Goal: Information Seeking & Learning: Learn about a topic

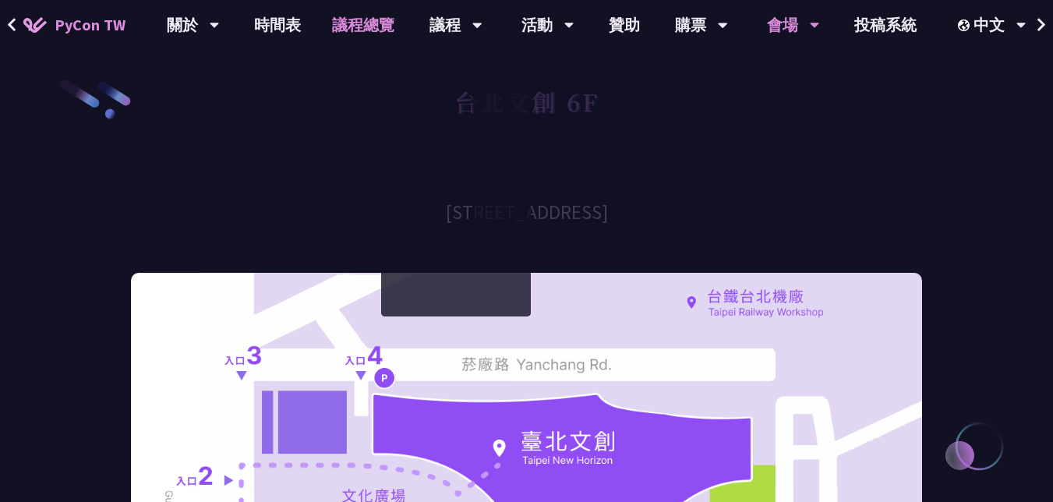
click at [384, 20] on link "議程總覽" at bounding box center [364, 25] width 94 height 50
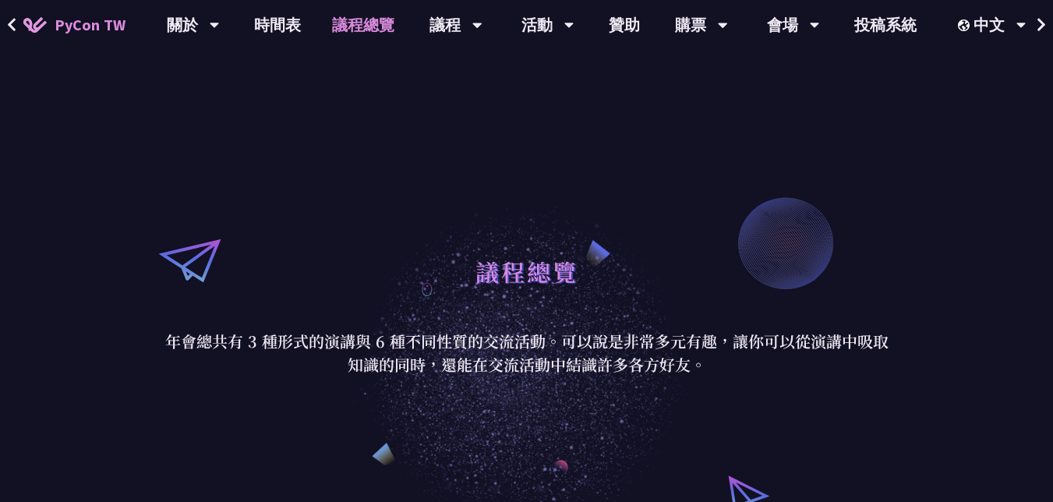
scroll to position [398, 0]
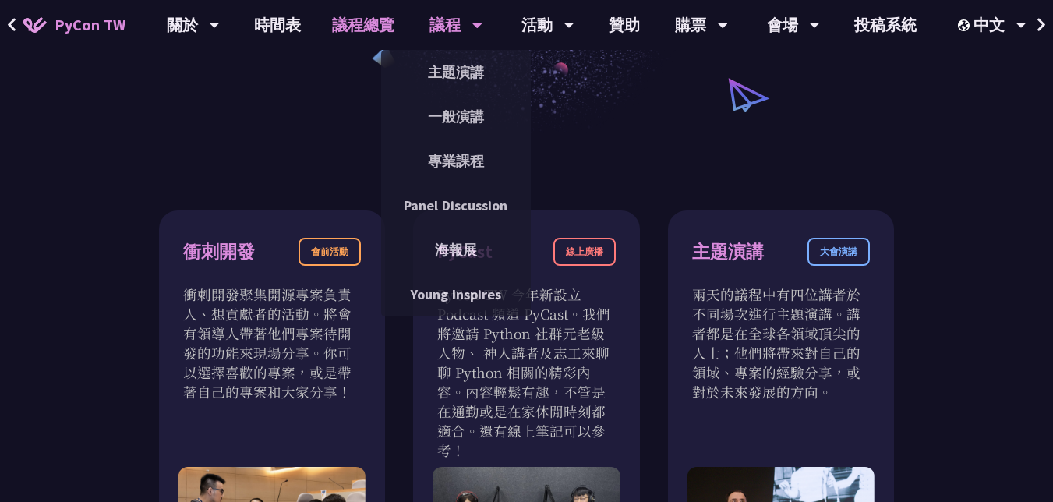
click at [431, 96] on div "一般演講" at bounding box center [456, 116] width 150 height 44
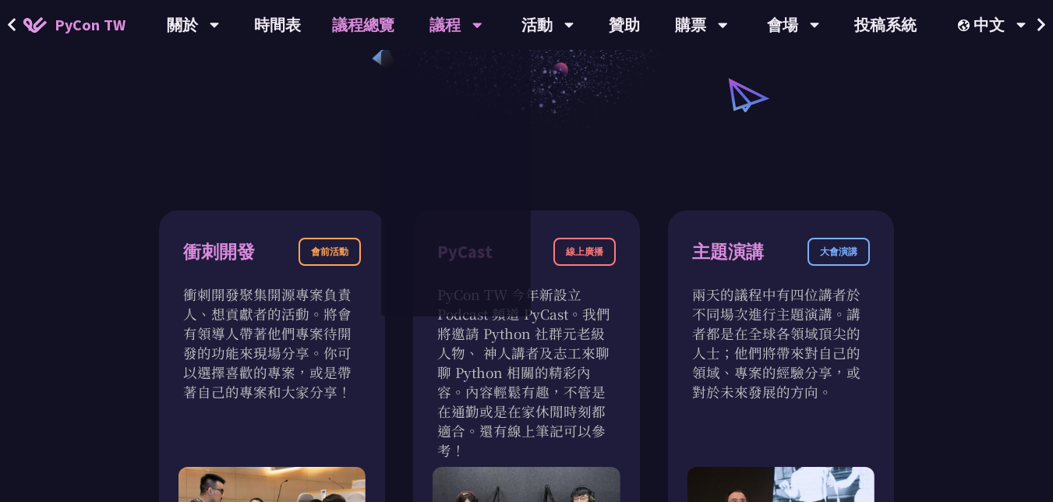
click at [440, 115] on link "一般演講" at bounding box center [456, 116] width 150 height 37
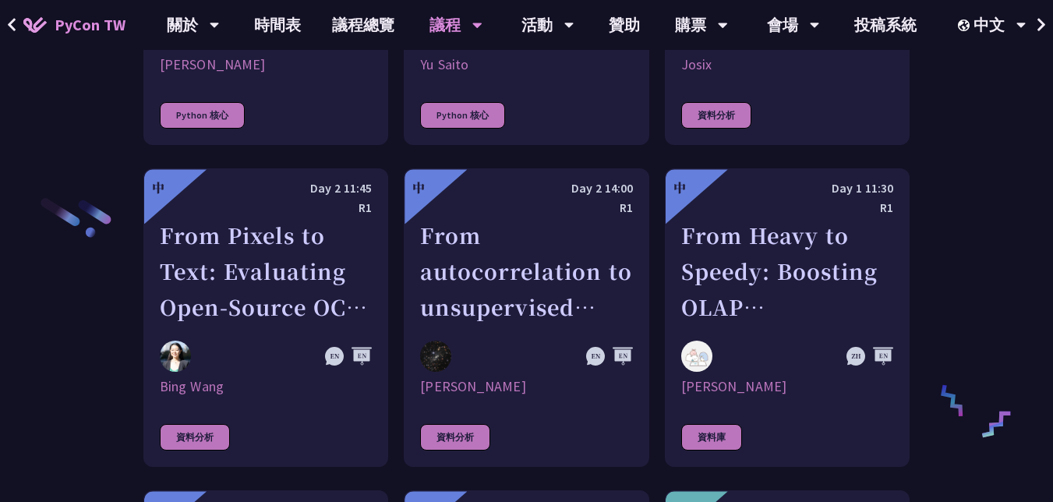
scroll to position [3142, 0]
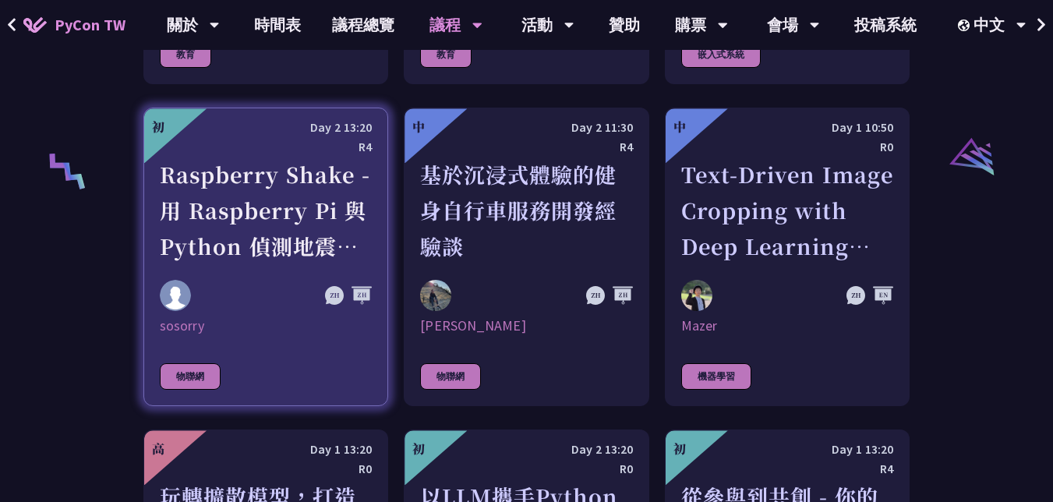
click at [303, 164] on div "Raspberry Shake - 用 Raspberry Pi 與 Python 偵測地震和監控地球活動" at bounding box center [266, 211] width 212 height 108
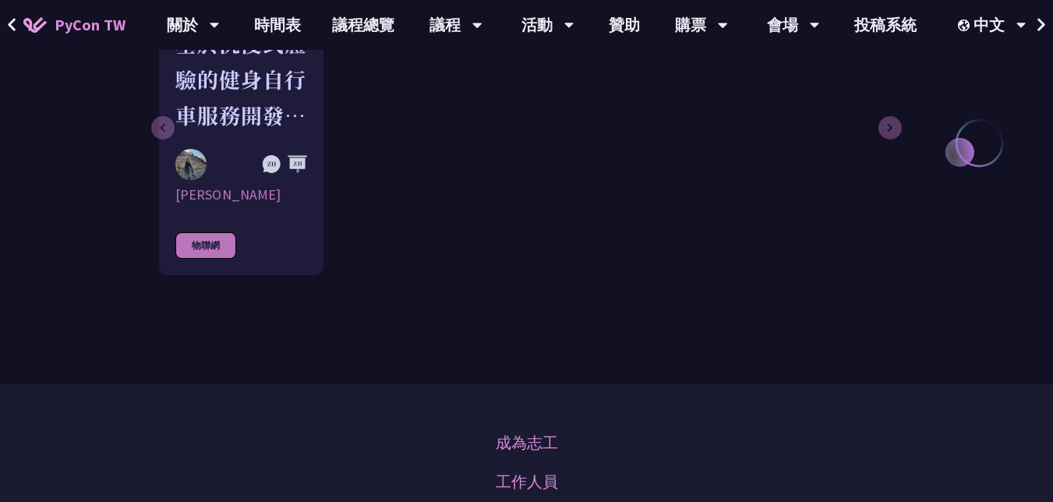
scroll to position [1692, 0]
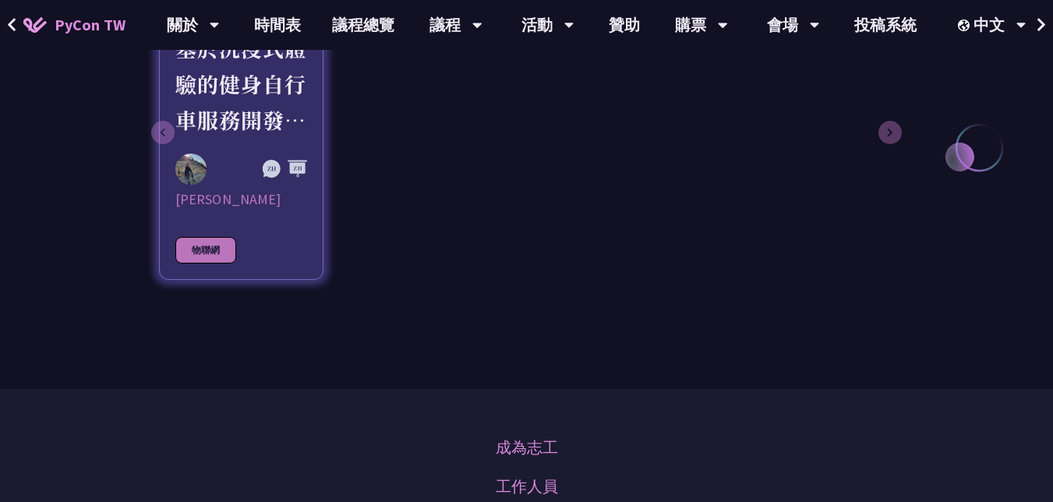
click at [238, 133] on div "基於沉浸式體驗的健身自行車服務開發經驗談" at bounding box center [241, 84] width 132 height 108
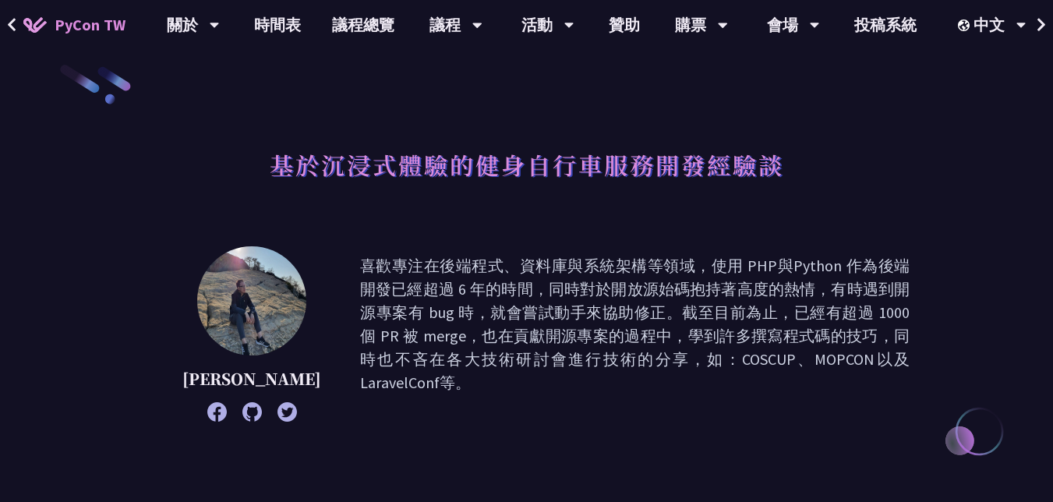
scroll to position [288, 0]
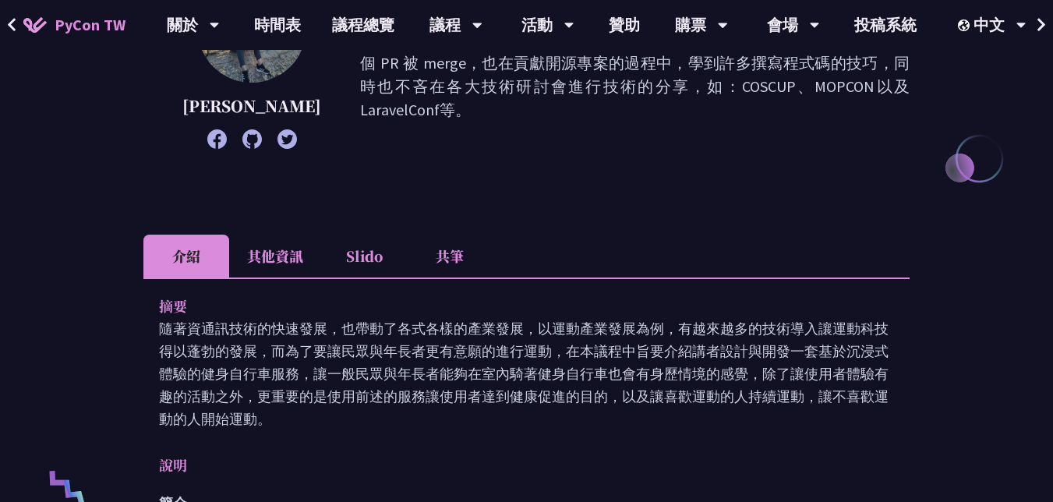
click at [362, 246] on li "Slido" at bounding box center [364, 256] width 86 height 43
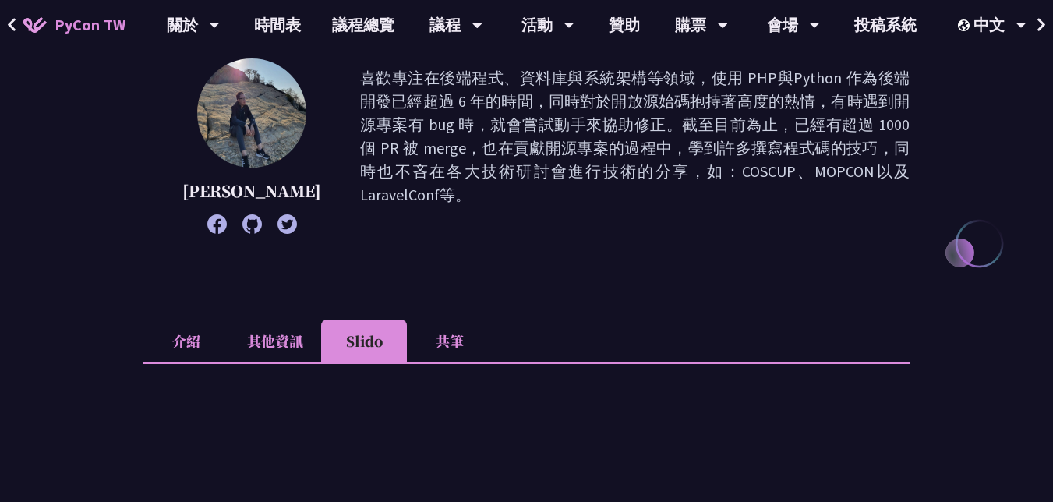
scroll to position [222, 0]
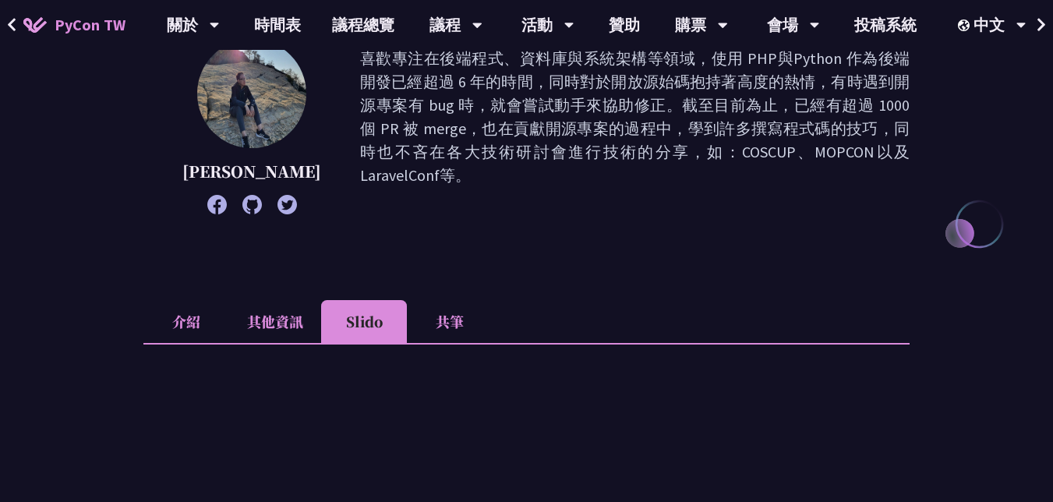
click at [274, 321] on li "其他資訊" at bounding box center [275, 321] width 92 height 43
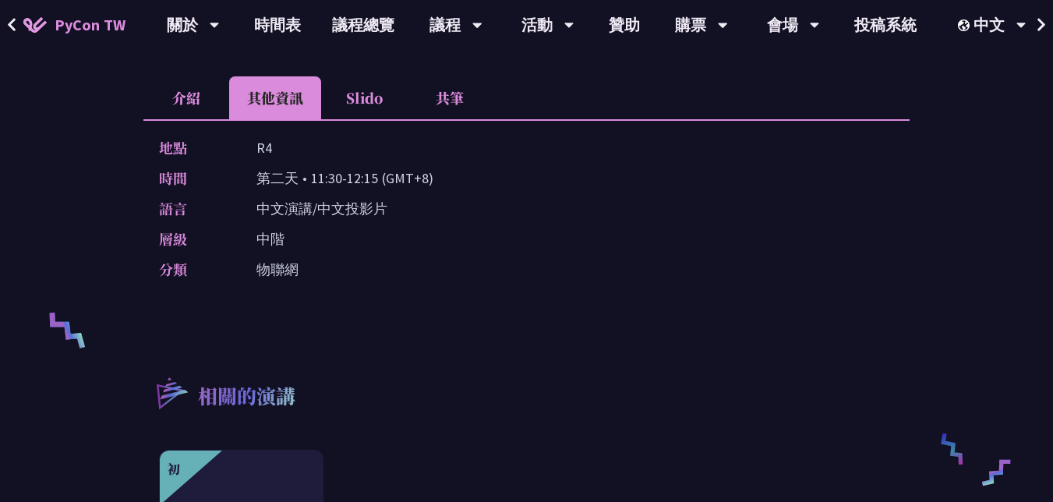
scroll to position [397, 0]
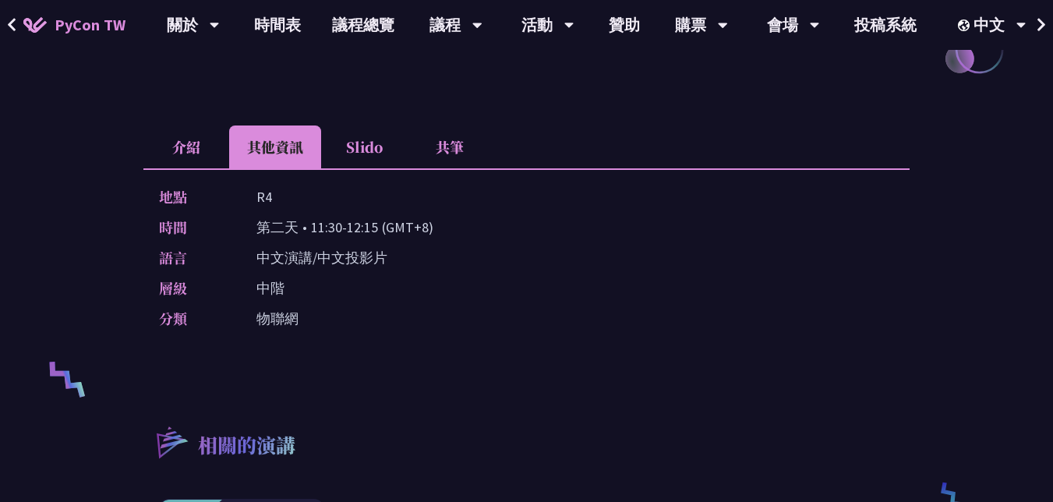
click at [431, 152] on li "共筆" at bounding box center [450, 147] width 86 height 43
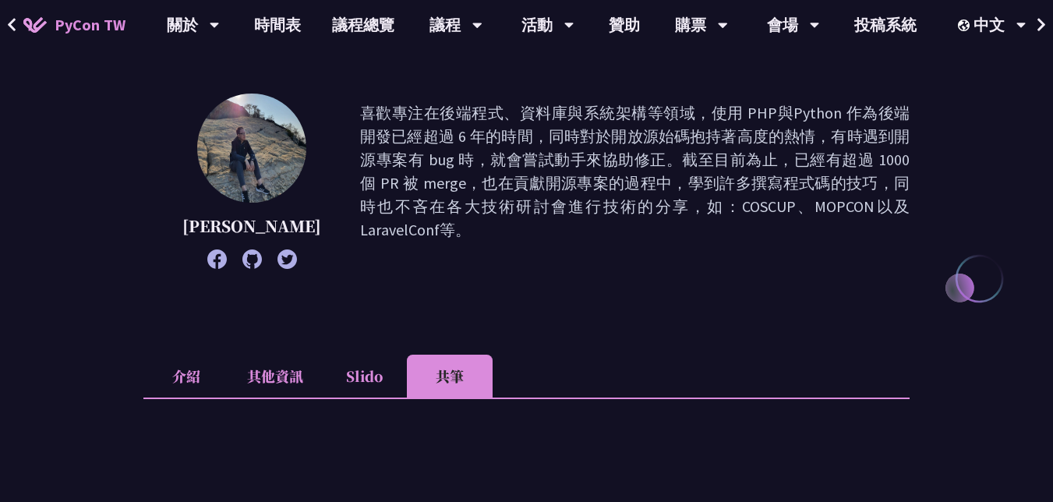
scroll to position [298, 0]
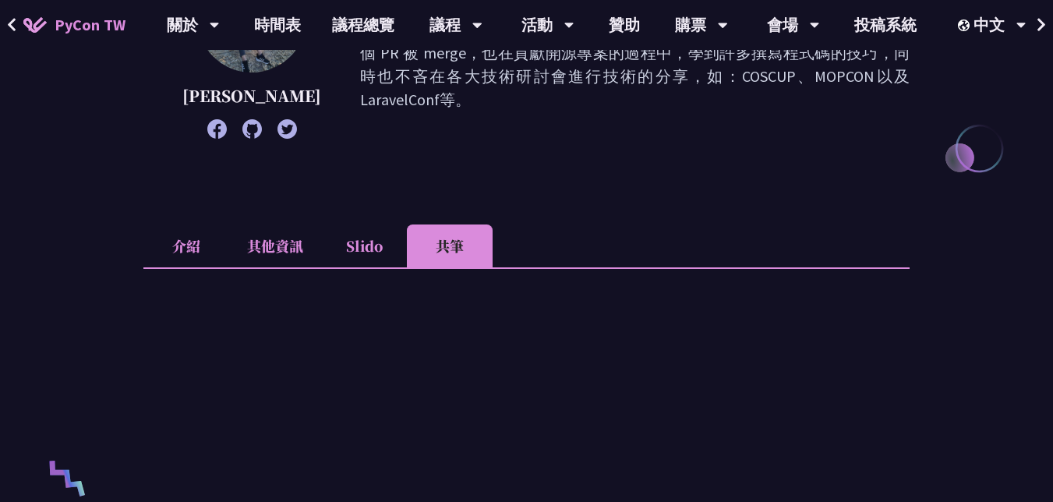
click at [169, 255] on li "介紹" at bounding box center [186, 246] width 86 height 43
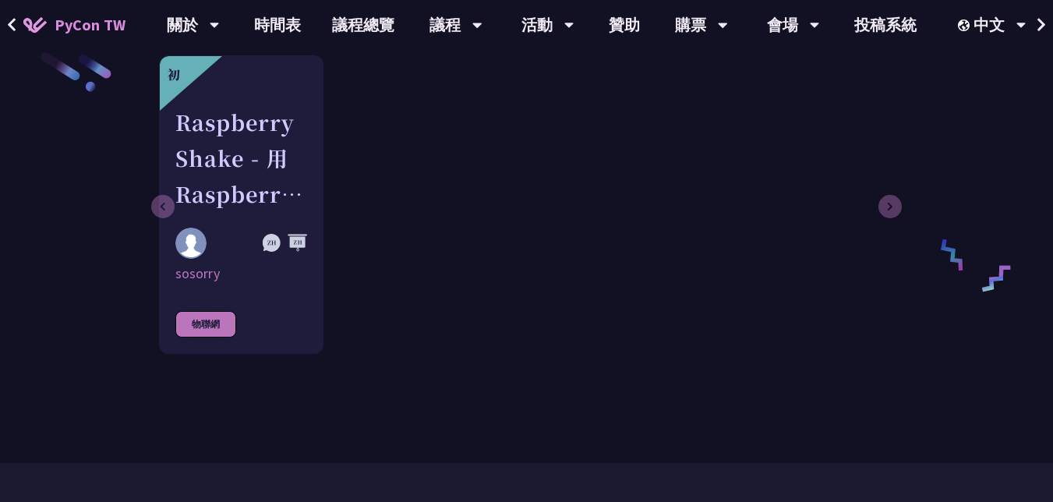
scroll to position [2029, 0]
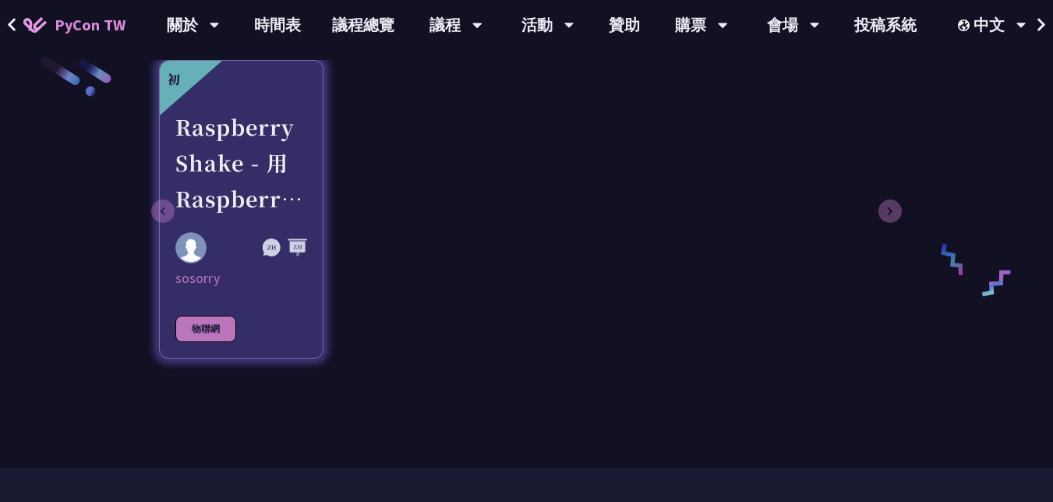
click at [205, 208] on div "Raspberry Shake - 用 Raspberry Pi 與 Python 偵測地震和監控地球活動" at bounding box center [241, 163] width 132 height 108
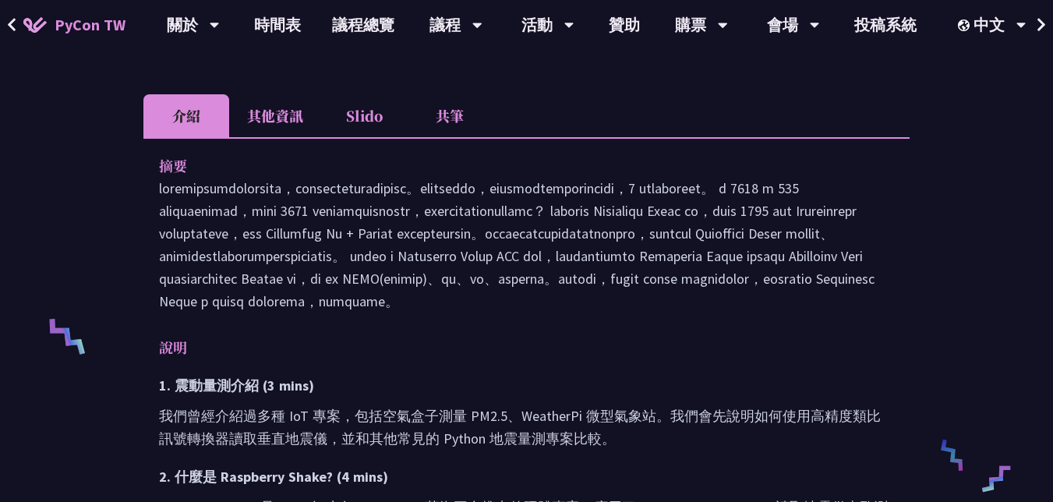
scroll to position [253, 0]
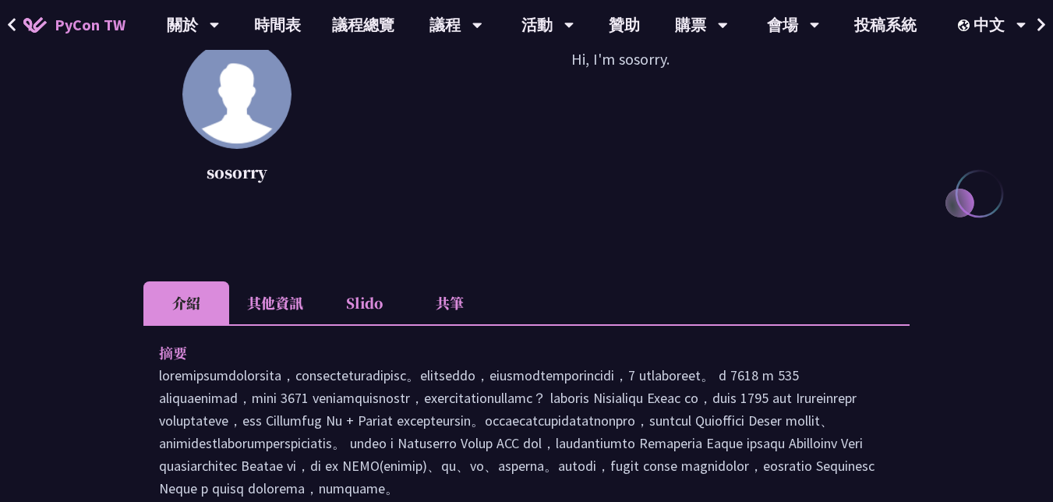
click at [643, 75] on p "Hi, I'm sosorry." at bounding box center [620, 118] width 579 height 140
copy div "Hi, I'm sosorry."
click at [354, 300] on li "Slido" at bounding box center [364, 302] width 86 height 43
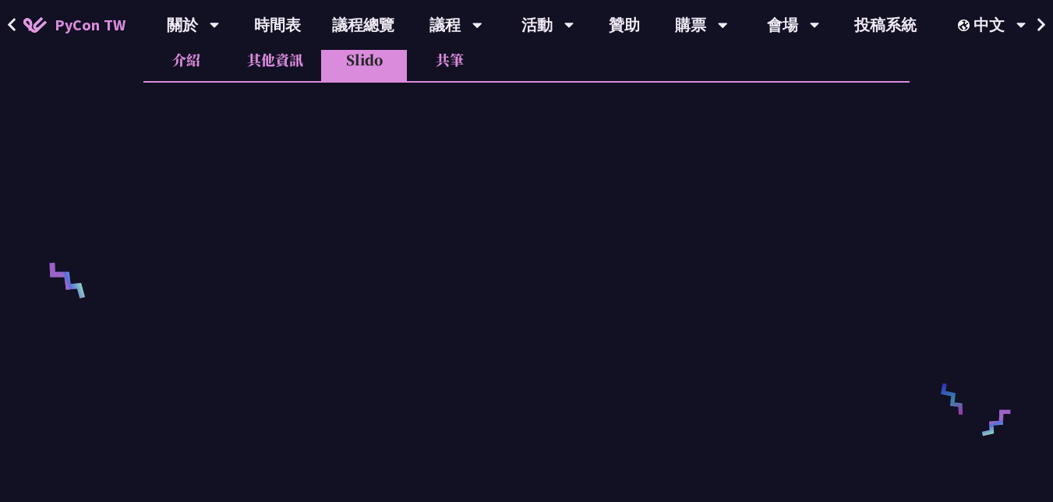
scroll to position [450, 0]
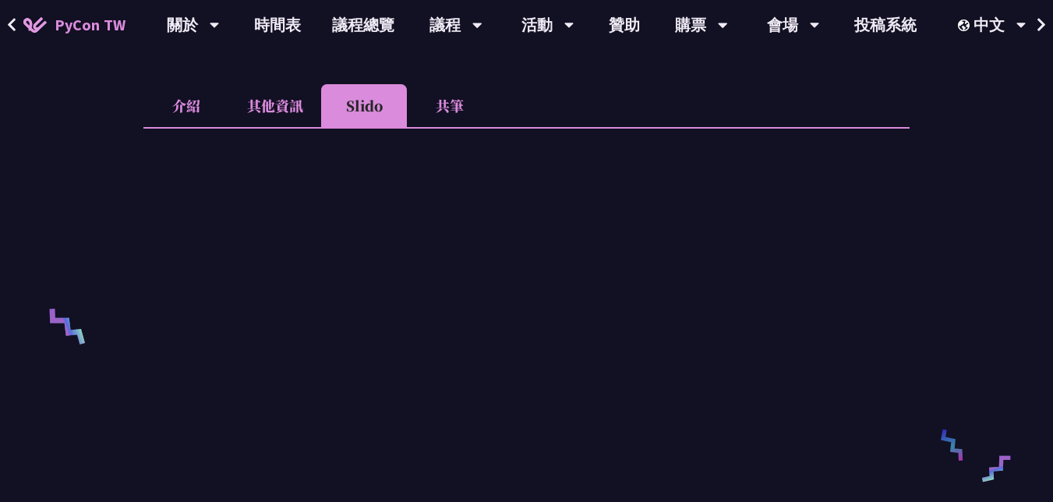
click at [454, 102] on li "共筆" at bounding box center [450, 105] width 86 height 43
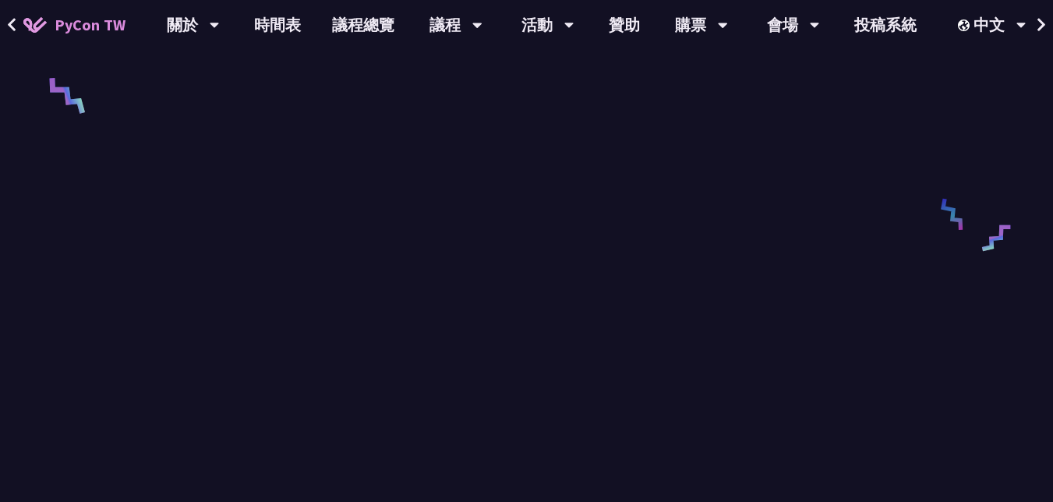
scroll to position [692, 0]
